Goal: Information Seeking & Learning: Compare options

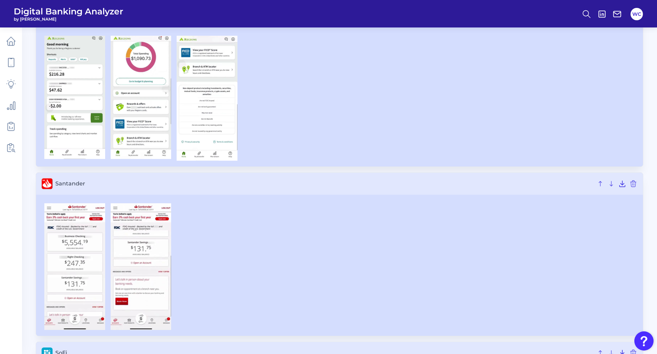
scroll to position [2366, 0]
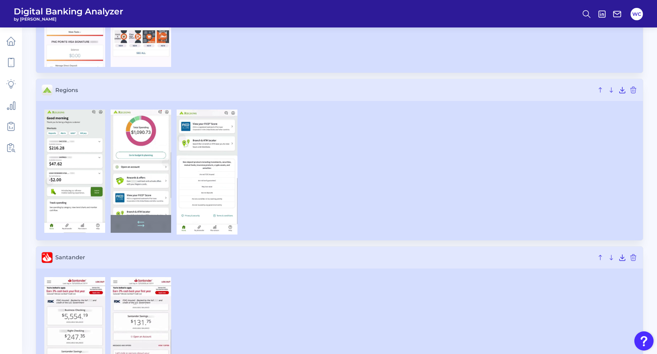
click at [139, 165] on img at bounding box center [141, 171] width 61 height 123
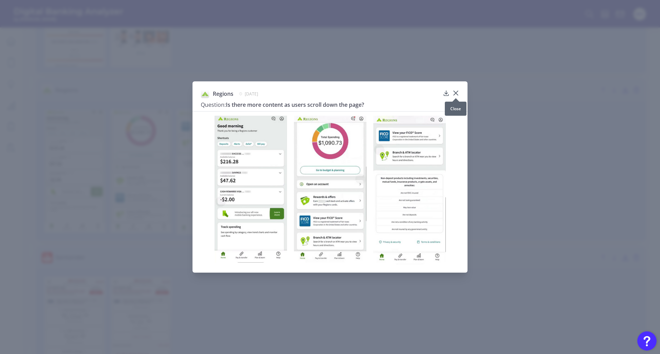
click at [453, 93] on icon at bounding box center [455, 93] width 7 height 7
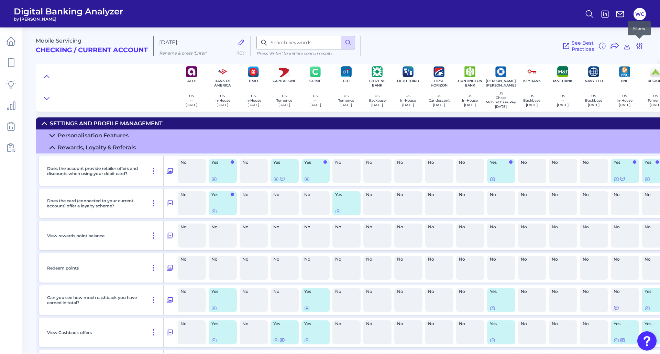
click at [642, 47] on icon at bounding box center [639, 46] width 8 height 8
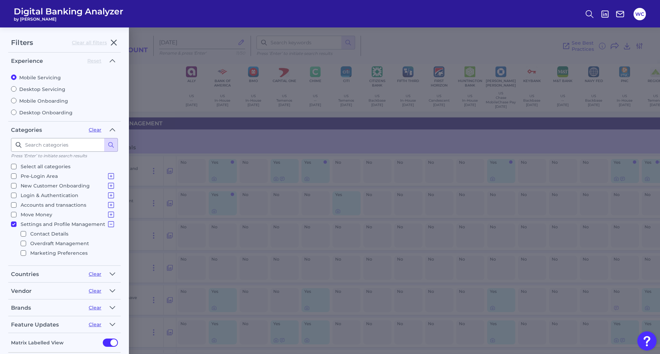
scroll to position [137, 0]
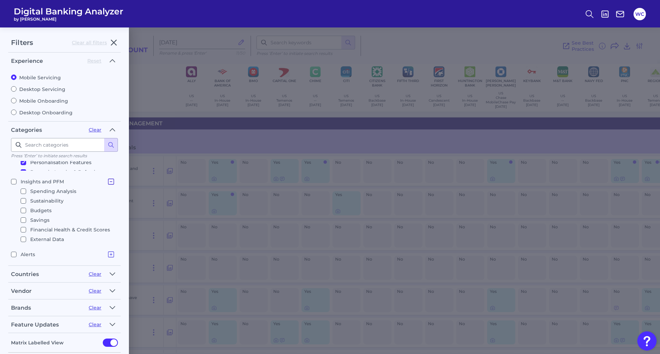
click at [108, 182] on icon at bounding box center [111, 182] width 8 height 8
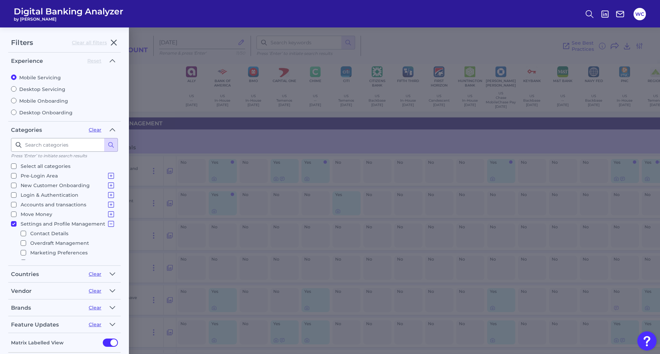
scroll to position [0, 0]
click at [108, 224] on icon at bounding box center [111, 224] width 8 height 8
click at [107, 206] on icon at bounding box center [111, 205] width 8 height 8
click at [23, 225] on input "Individual Account Overview" at bounding box center [23, 224] width 5 height 5
checkbox input "true"
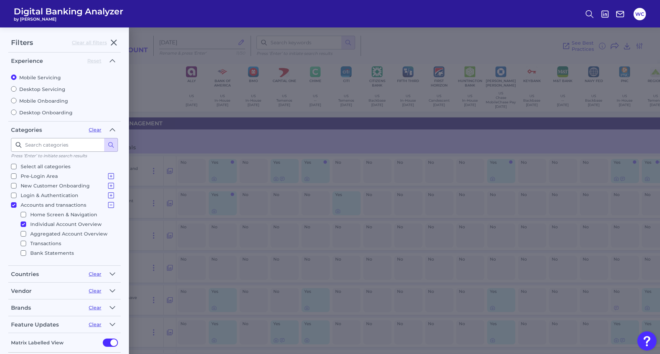
checkbox input "true"
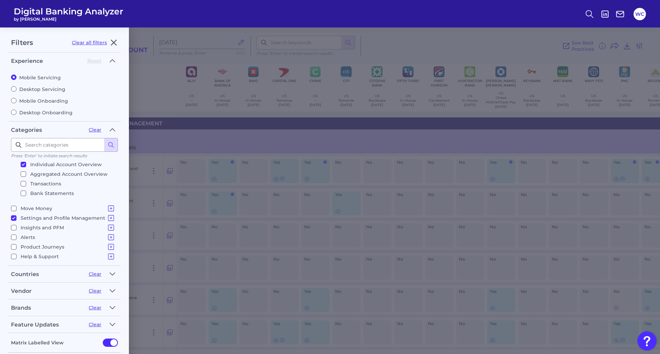
scroll to position [60, 0]
click at [15, 216] on input "Settings and Profile Management Contact Details Overdraft Management Marketing …" at bounding box center [13, 217] width 5 height 5
checkbox input "false"
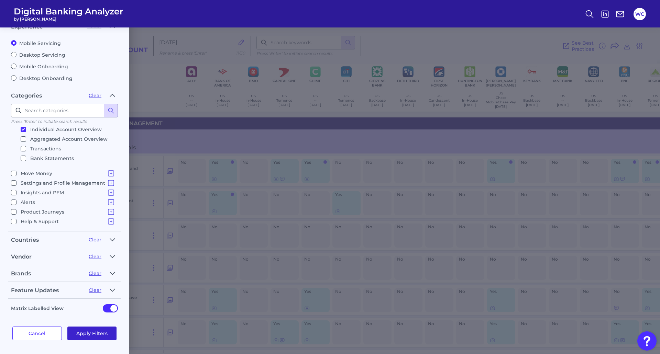
click at [101, 330] on button "Apply Filters" at bounding box center [91, 334] width 49 height 14
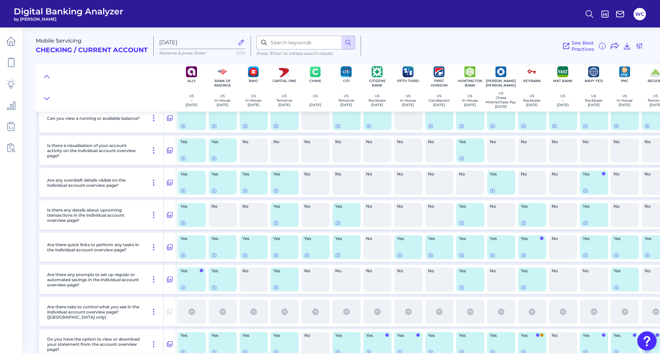
scroll to position [0, 0]
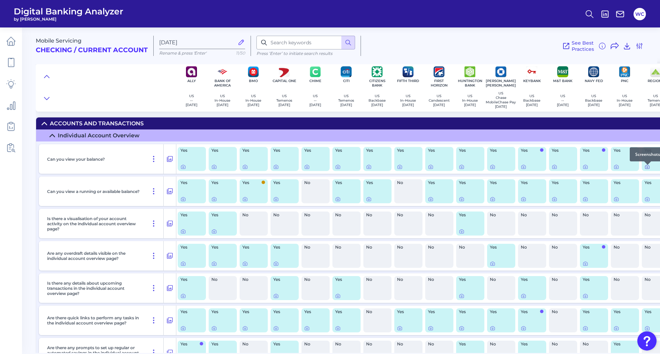
click at [646, 168] on div at bounding box center [647, 164] width 7 height 7
click at [646, 168] on icon at bounding box center [646, 167] width 1 height 1
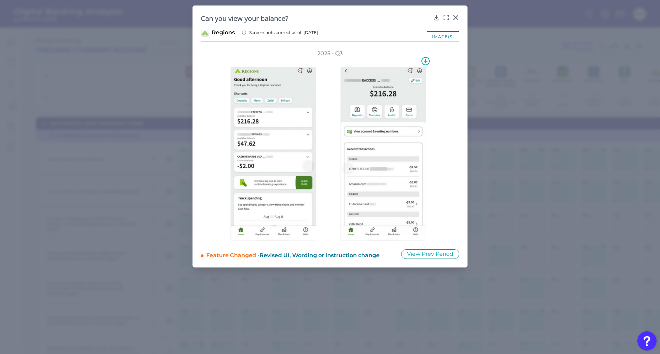
click at [403, 144] on img at bounding box center [383, 154] width 86 height 174
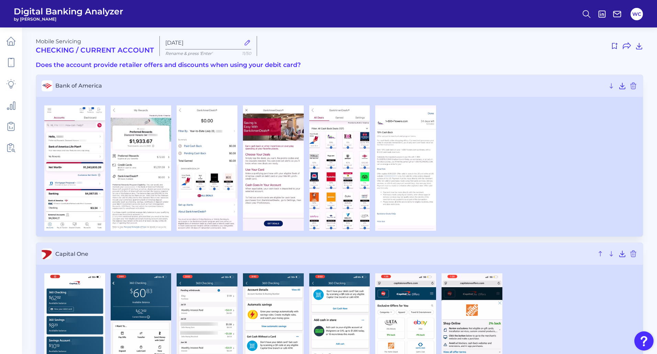
scroll to position [591, 0]
